Goal: Navigation & Orientation: Find specific page/section

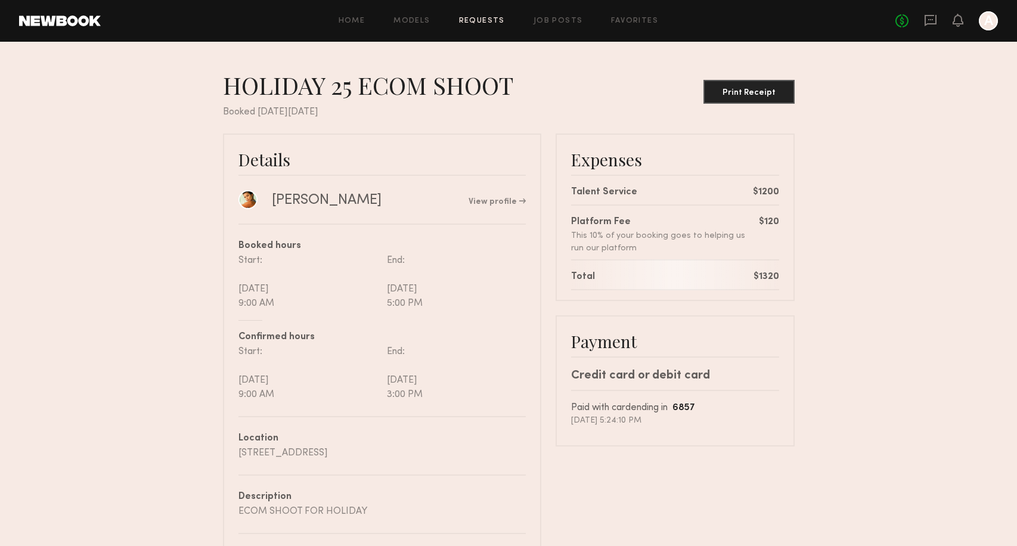
scroll to position [85, 0]
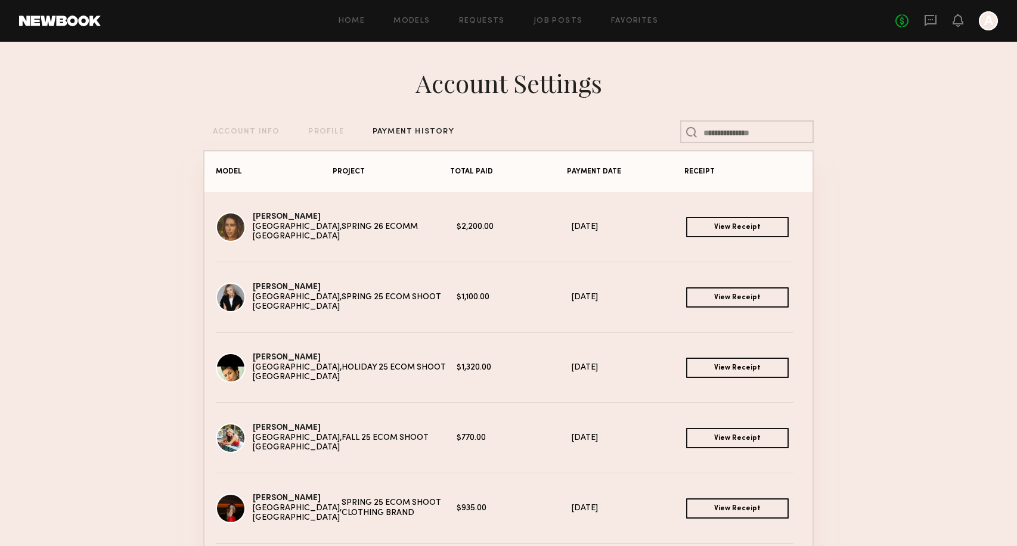
click at [982, 25] on div at bounding box center [988, 20] width 19 height 19
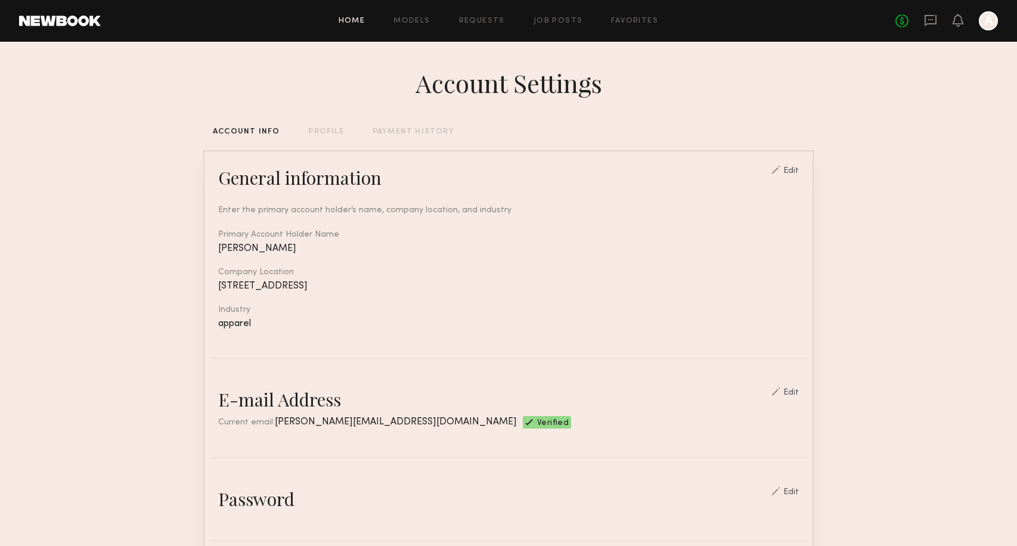
click at [350, 24] on link "Home" at bounding box center [352, 21] width 27 height 8
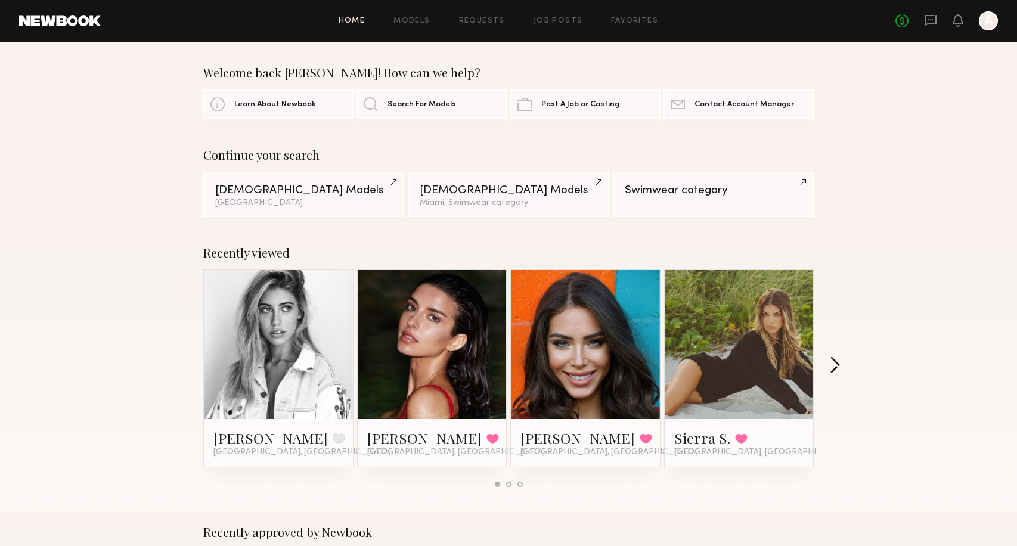
click at [833, 367] on button "button" at bounding box center [834, 366] width 11 height 20
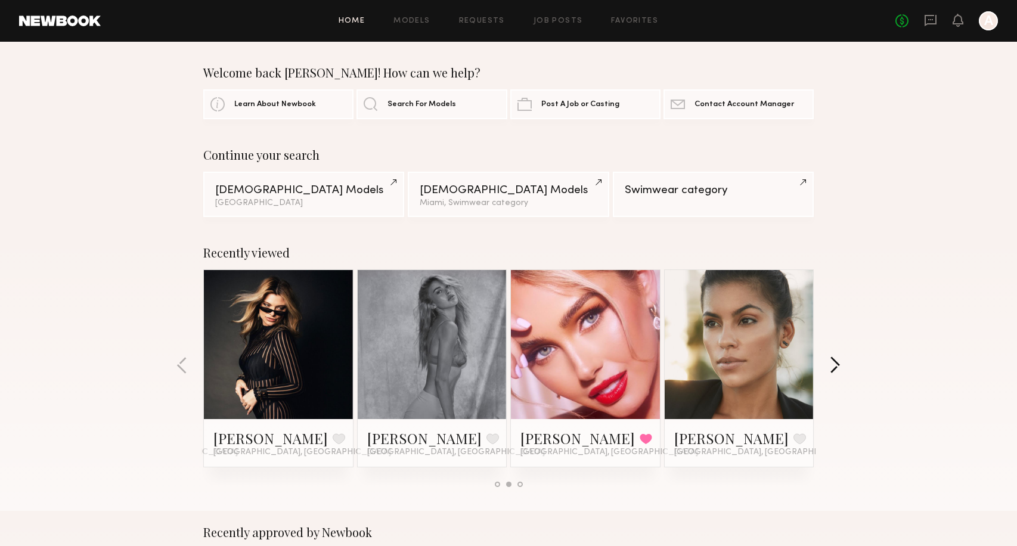
click at [836, 359] on button "button" at bounding box center [834, 366] width 11 height 20
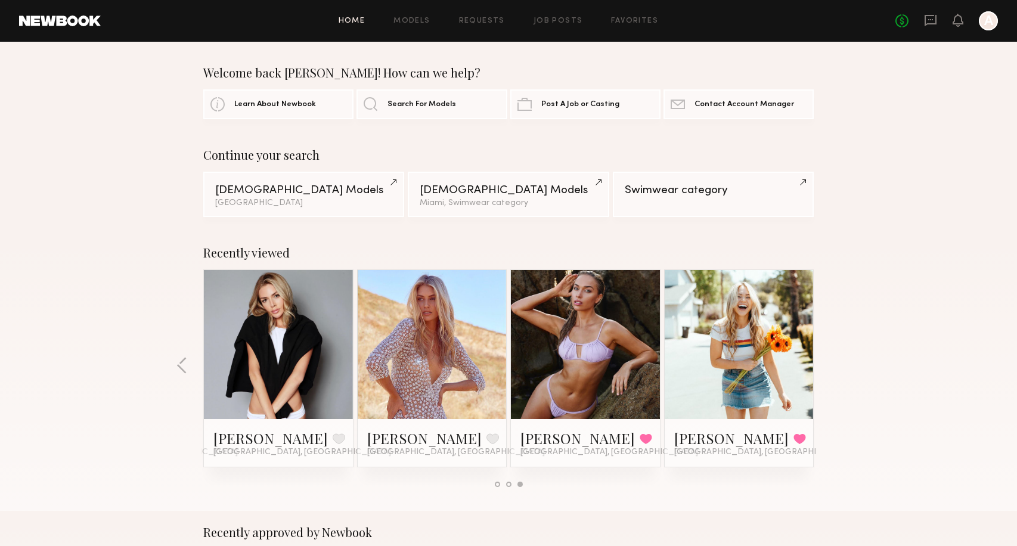
click at [426, 380] on link at bounding box center [432, 344] width 73 height 149
